Goal: Task Accomplishment & Management: Use online tool/utility

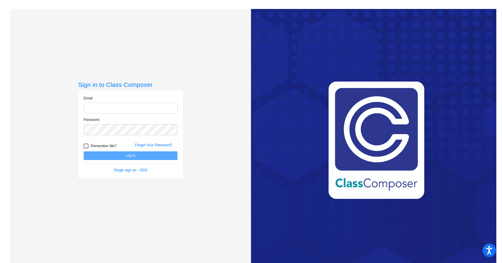
type input "[EMAIL_ADDRESS][DOMAIN_NAME]"
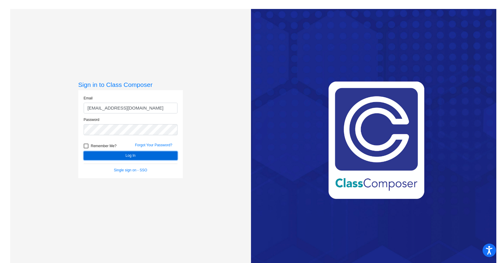
click at [152, 156] on button "Log In" at bounding box center [131, 155] width 94 height 9
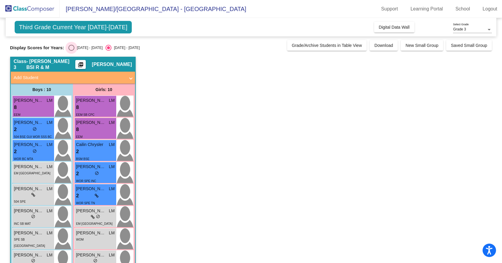
click at [70, 48] on div "Select an option" at bounding box center [71, 48] width 6 height 6
click at [71, 51] on input "[DATE] - [DATE]" at bounding box center [71, 51] width 0 height 0
radio input "true"
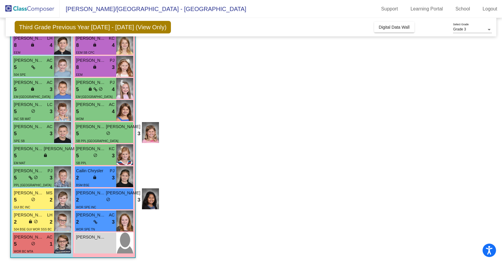
scroll to position [63, 0]
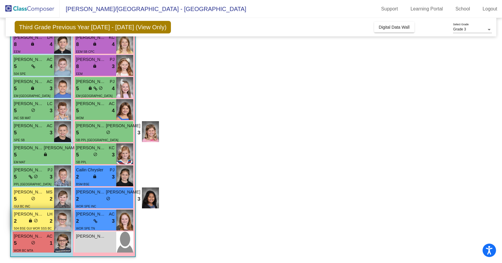
click at [35, 211] on div "[PERSON_NAME] LH 2 lock do_not_disturb_alt 2 504 BSE GUI WOR SSS BC TN" at bounding box center [34, 220] width 42 height 21
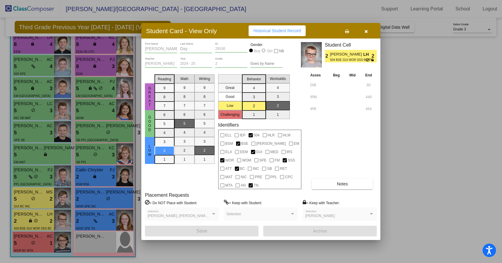
click at [343, 183] on span "Notes" at bounding box center [342, 184] width 11 height 5
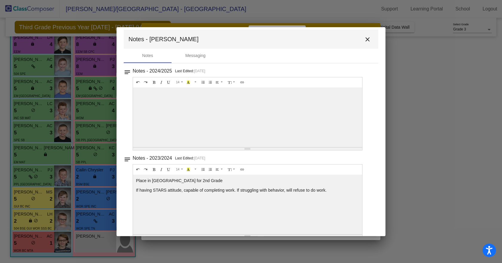
scroll to position [0, 0]
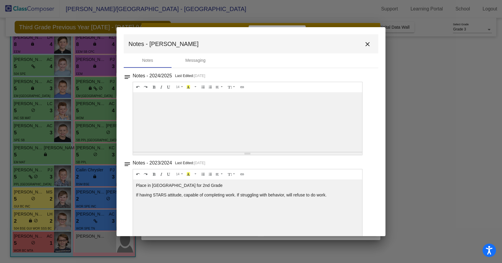
click at [364, 41] on mat-icon "close" at bounding box center [367, 44] width 7 height 7
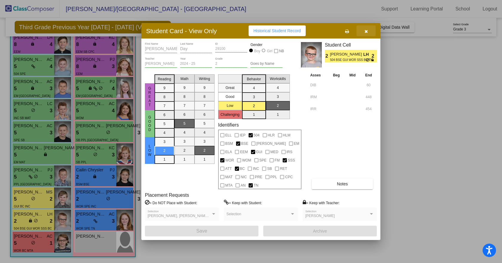
click at [367, 29] on icon "button" at bounding box center [365, 31] width 3 height 4
